Goal: Entertainment & Leisure: Consume media (video, audio)

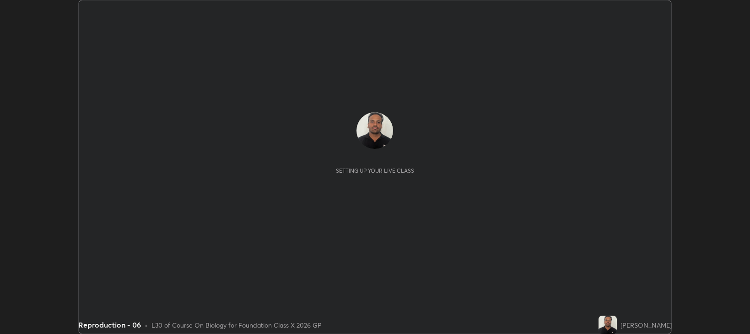
scroll to position [334, 750]
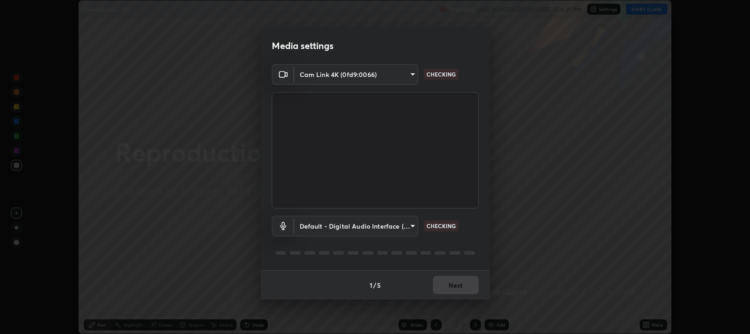
type input "97e3cd23c76f91fb91915eb68de44adfa811e639bdc8ba886a3eb3756a765973"
type input "default"
click at [457, 289] on button "Next" at bounding box center [456, 285] width 46 height 18
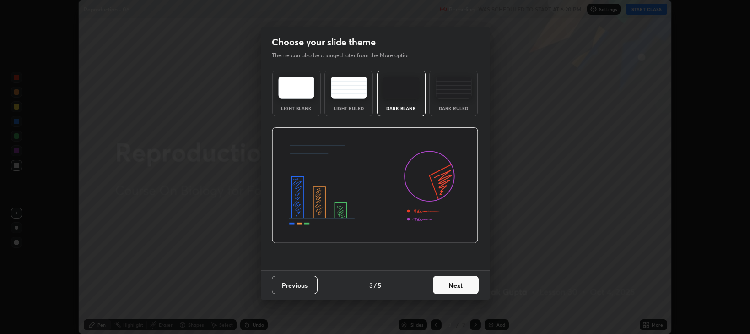
click at [462, 287] on button "Next" at bounding box center [456, 285] width 46 height 18
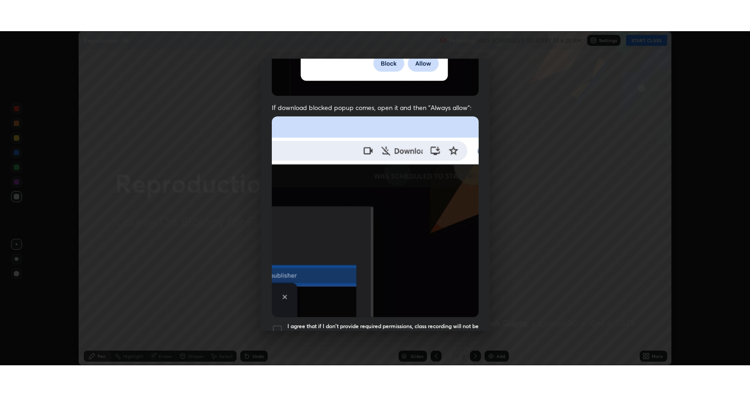
scroll to position [185, 0]
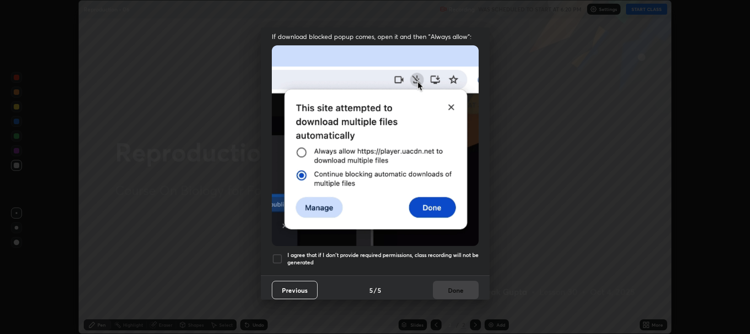
click at [328, 251] on h5 "I agree that if I don't provide required permissions, class recording will not …" at bounding box center [382, 258] width 191 height 14
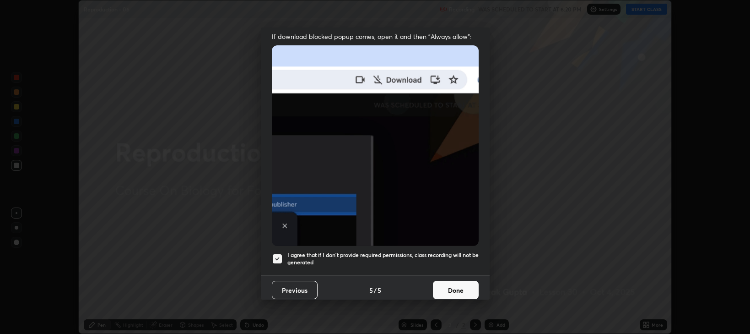
click at [460, 284] on button "Done" at bounding box center [456, 290] width 46 height 18
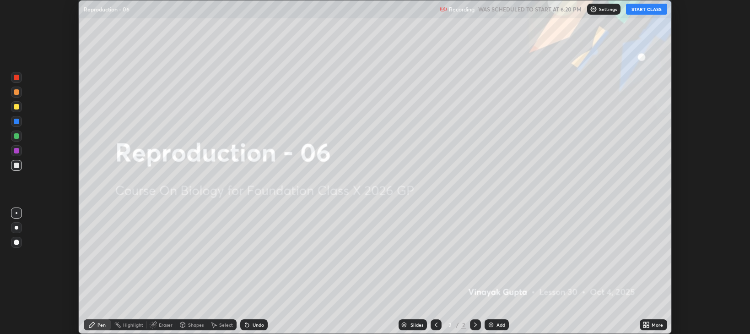
click at [660, 324] on div "More" at bounding box center [657, 324] width 11 height 5
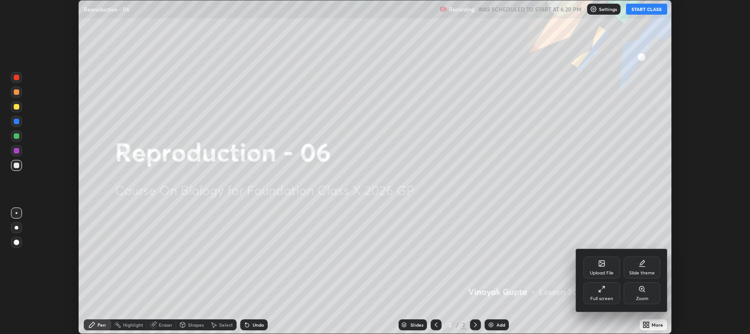
click at [608, 300] on div "Full screen" at bounding box center [602, 298] width 23 height 5
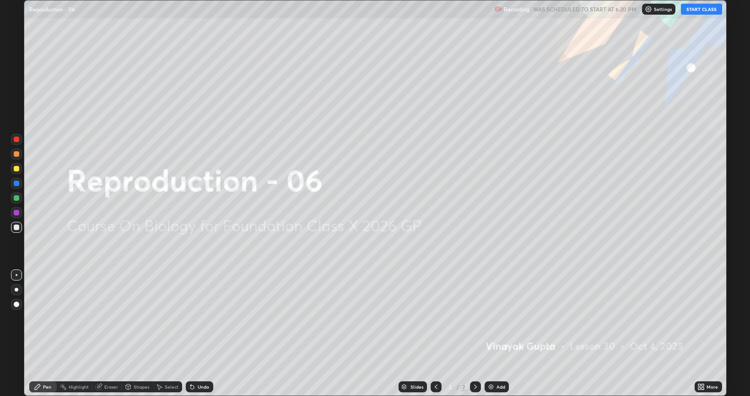
scroll to position [396, 750]
click at [698, 10] on button "START CLASS" at bounding box center [701, 9] width 41 height 11
click at [494, 333] on img at bounding box center [491, 386] width 7 height 7
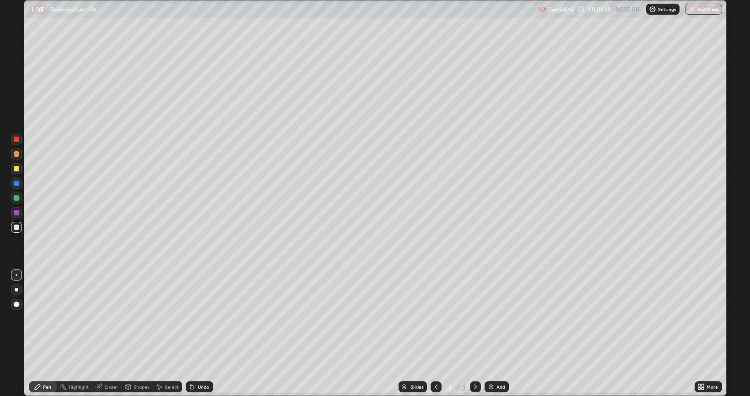
click at [13, 170] on div at bounding box center [16, 168] width 11 height 11
click at [16, 231] on div at bounding box center [16, 227] width 11 height 11
click at [20, 167] on div at bounding box center [16, 168] width 11 height 11
click at [494, 333] on div "Add" at bounding box center [497, 386] width 24 height 11
click at [16, 226] on div at bounding box center [16, 226] width 5 height 5
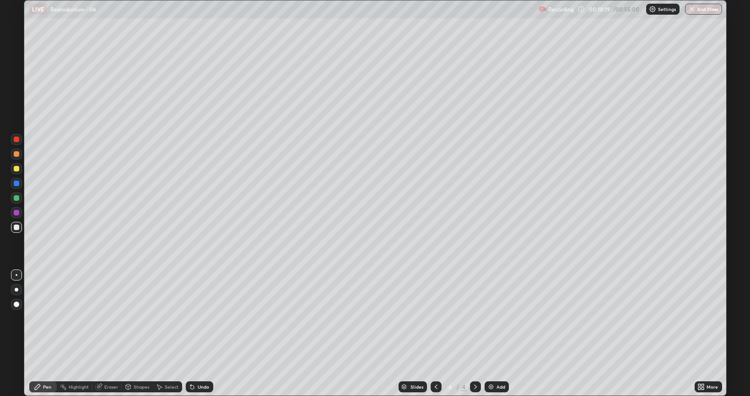
click at [18, 169] on div at bounding box center [16, 168] width 5 height 5
click at [16, 227] on div at bounding box center [16, 226] width 5 height 5
click at [198, 333] on div "Undo" at bounding box center [203, 386] width 11 height 5
click at [203, 333] on div "Undo" at bounding box center [203, 386] width 11 height 5
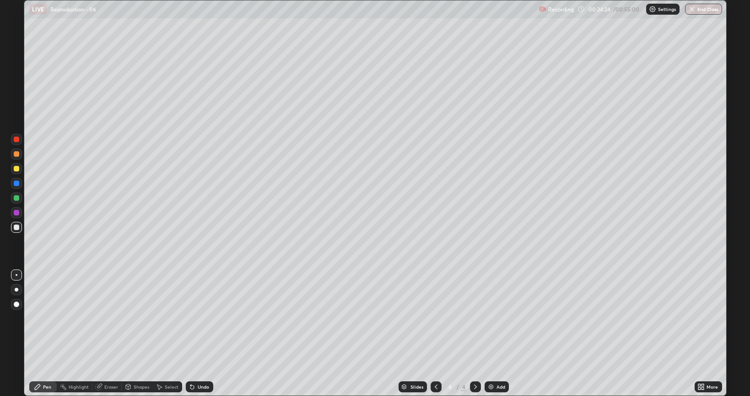
click at [199, 333] on div "Undo" at bounding box center [199, 386] width 27 height 11
click at [11, 170] on div at bounding box center [16, 168] width 11 height 11
click at [493, 333] on img at bounding box center [491, 386] width 7 height 7
click at [16, 232] on div at bounding box center [16, 227] width 11 height 11
click at [18, 168] on div at bounding box center [16, 168] width 5 height 5
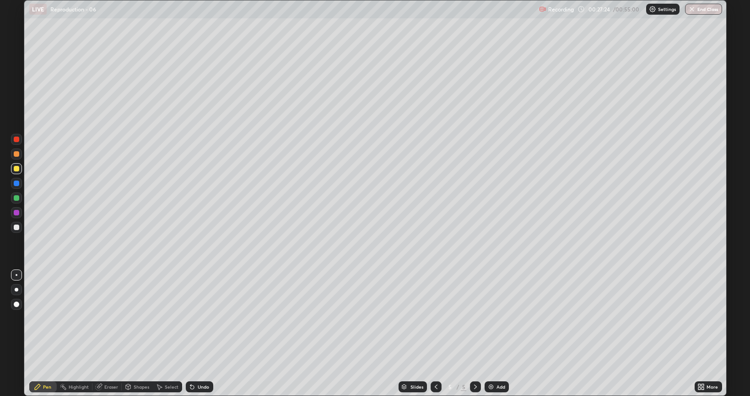
click at [435, 333] on icon at bounding box center [436, 386] width 7 height 7
click at [475, 333] on icon at bounding box center [475, 386] width 7 height 7
click at [11, 232] on div at bounding box center [16, 227] width 11 height 15
click at [11, 170] on div at bounding box center [16, 168] width 11 height 11
click at [16, 228] on div at bounding box center [16, 226] width 5 height 5
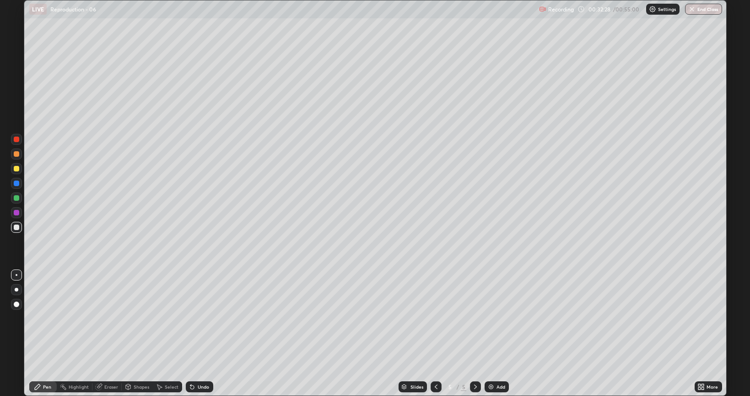
click at [15, 173] on div at bounding box center [16, 168] width 11 height 11
click at [13, 228] on div at bounding box center [16, 227] width 11 height 11
click at [20, 170] on div at bounding box center [16, 168] width 11 height 11
click at [490, 333] on img at bounding box center [491, 386] width 7 height 7
click at [18, 225] on div at bounding box center [16, 226] width 5 height 5
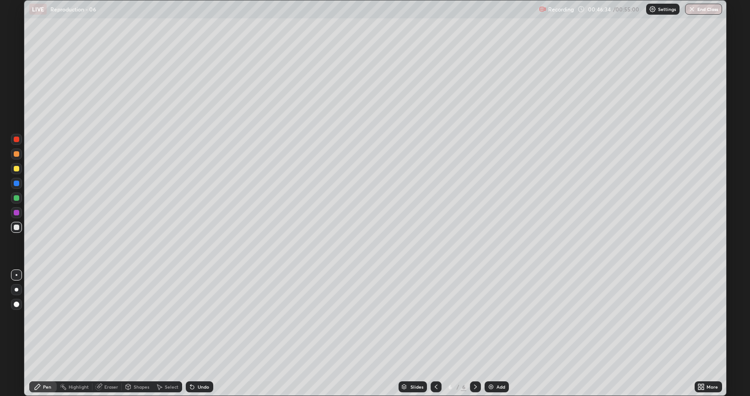
click at [493, 333] on img at bounding box center [491, 386] width 7 height 7
click at [17, 173] on div at bounding box center [16, 168] width 11 height 11
click at [705, 11] on button "End Class" at bounding box center [704, 9] width 36 height 11
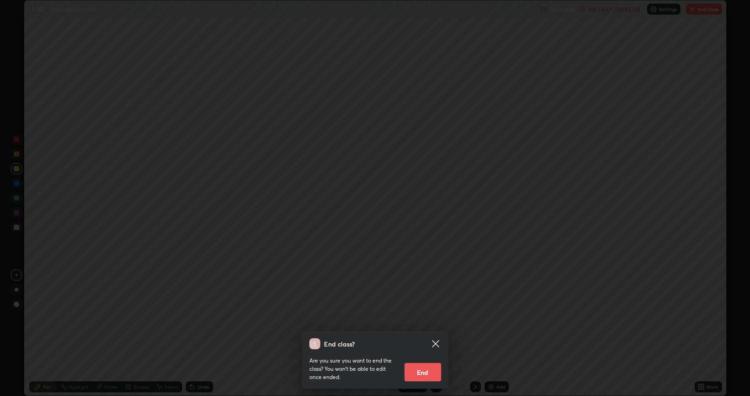
click at [428, 333] on button "End" at bounding box center [423, 372] width 37 height 18
